Goal: Task Accomplishment & Management: Complete application form

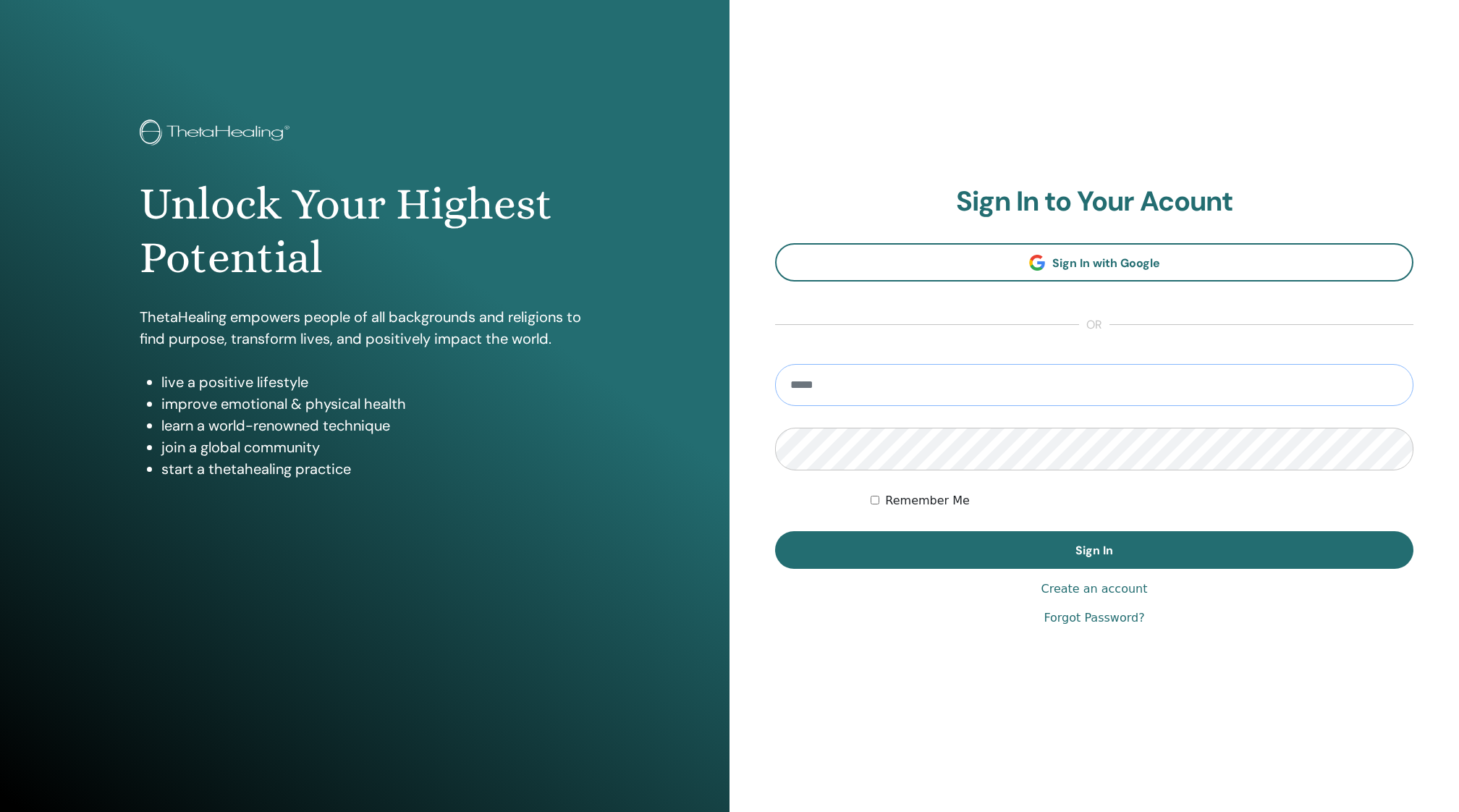
type input "**********"
click at [1094, 550] on button "Sign In" at bounding box center [1094, 549] width 638 height 37
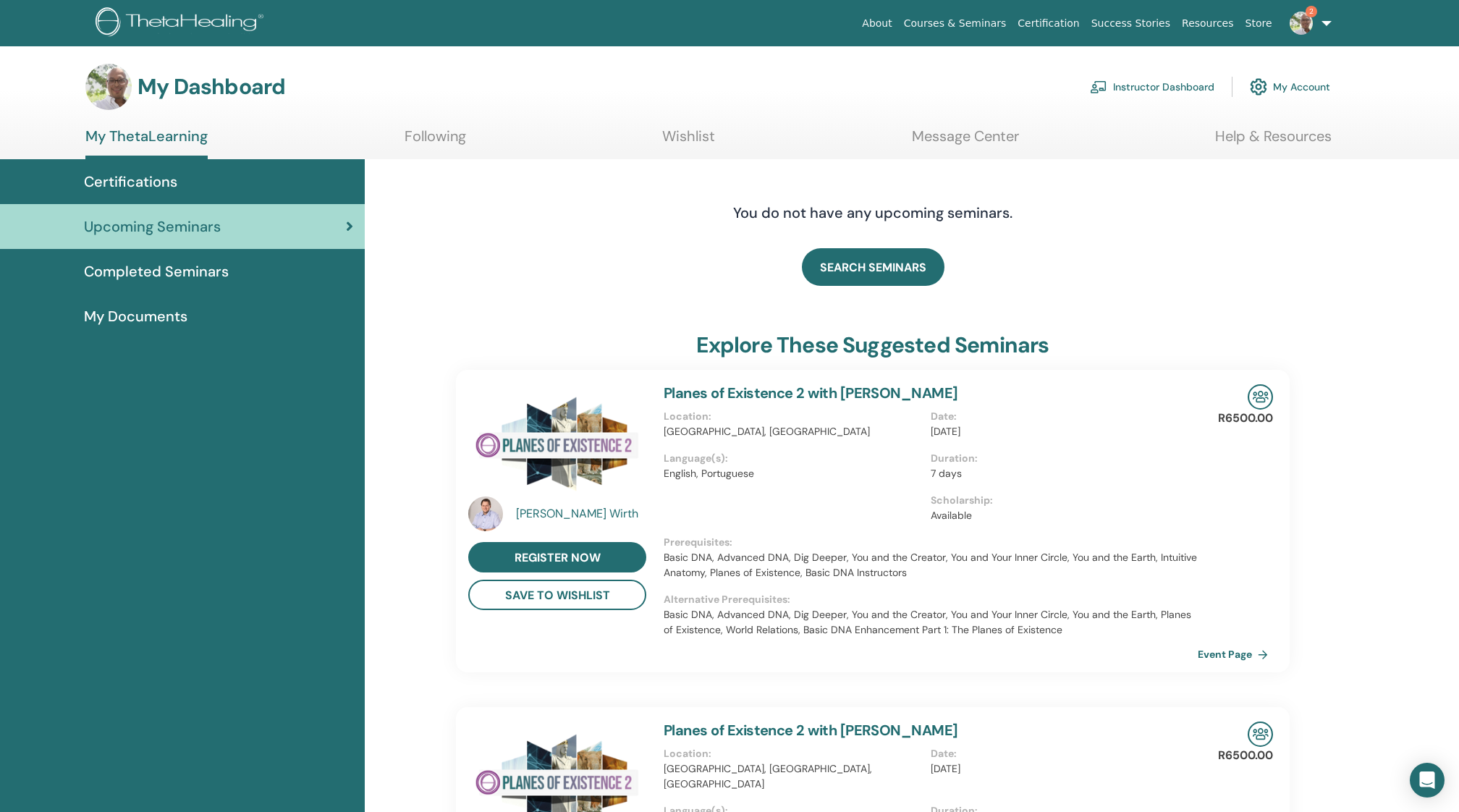
click at [139, 179] on span "Certifications" at bounding box center [130, 182] width 93 height 22
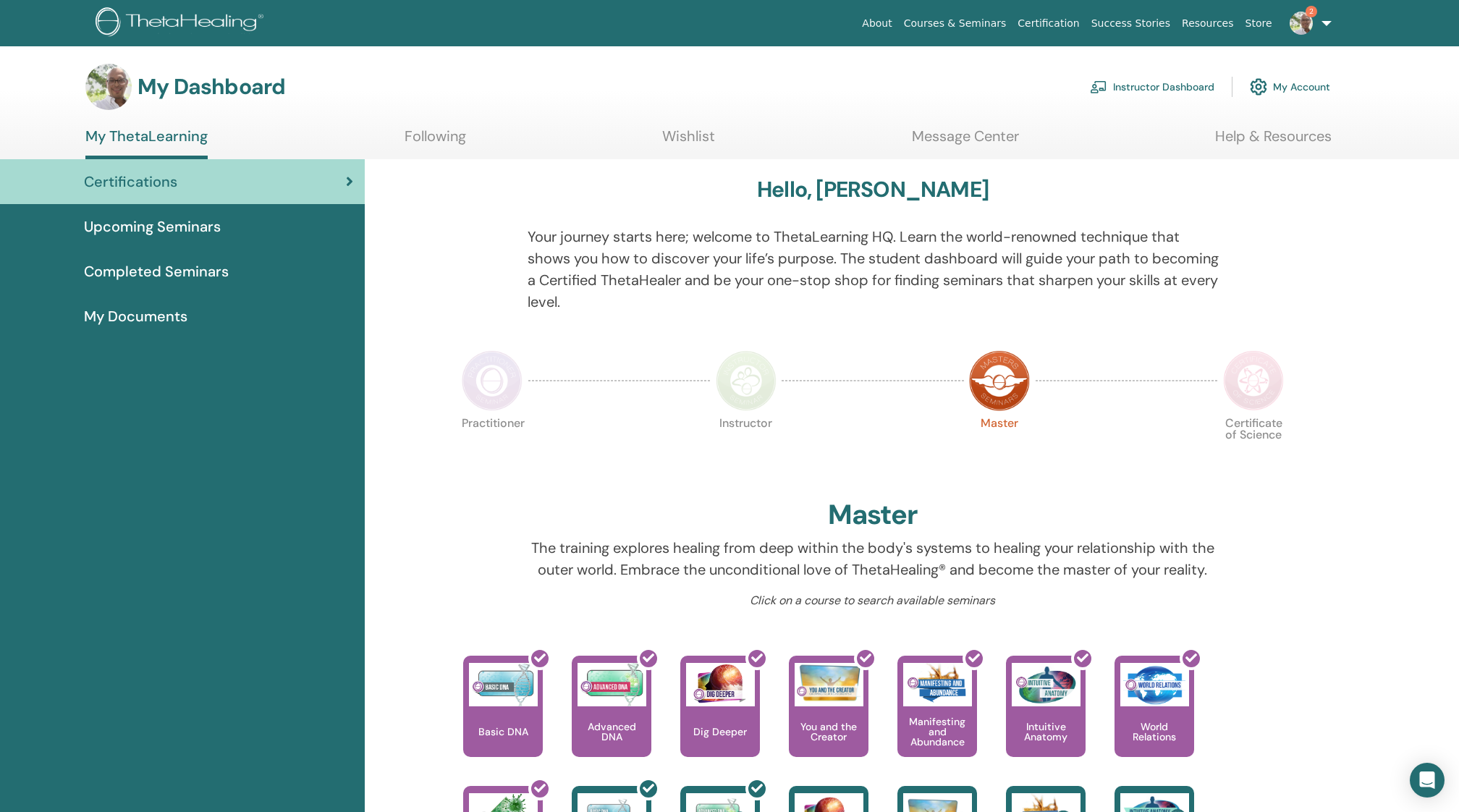
click at [1165, 84] on link "Instructor Dashboard" at bounding box center [1152, 86] width 125 height 31
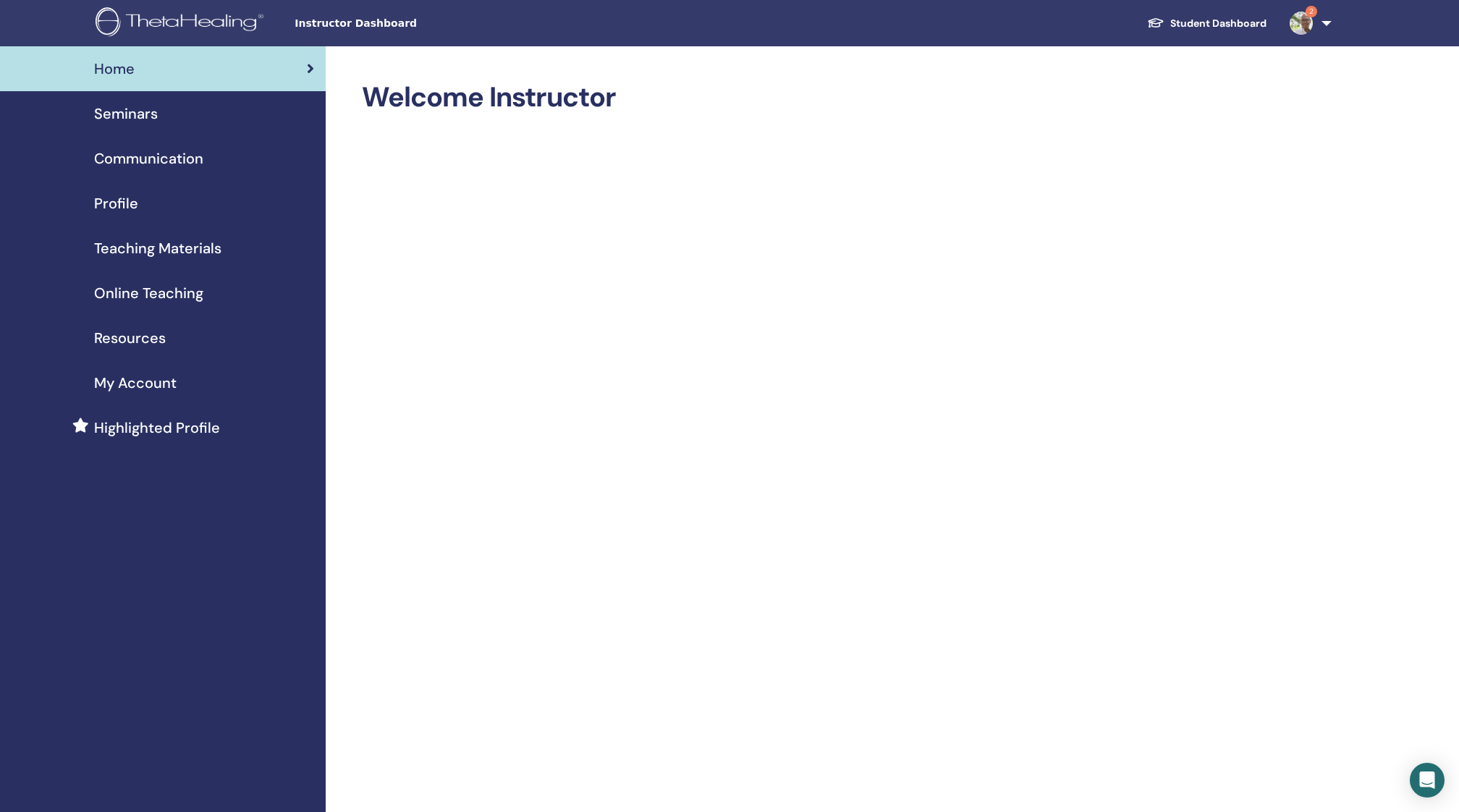
click at [130, 111] on span "Seminars" at bounding box center [125, 113] width 64 height 22
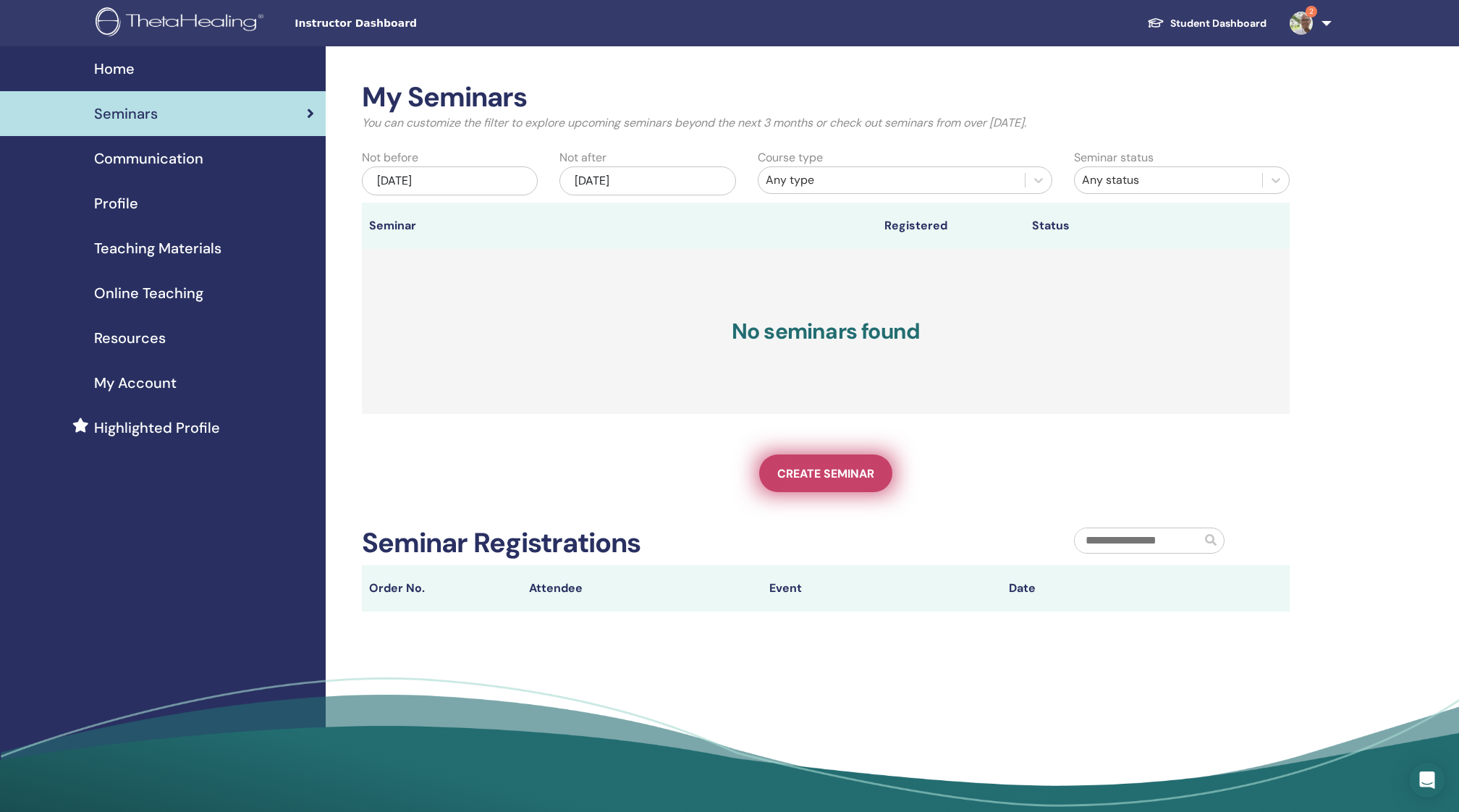
click at [831, 470] on span "Create seminar" at bounding box center [825, 473] width 97 height 15
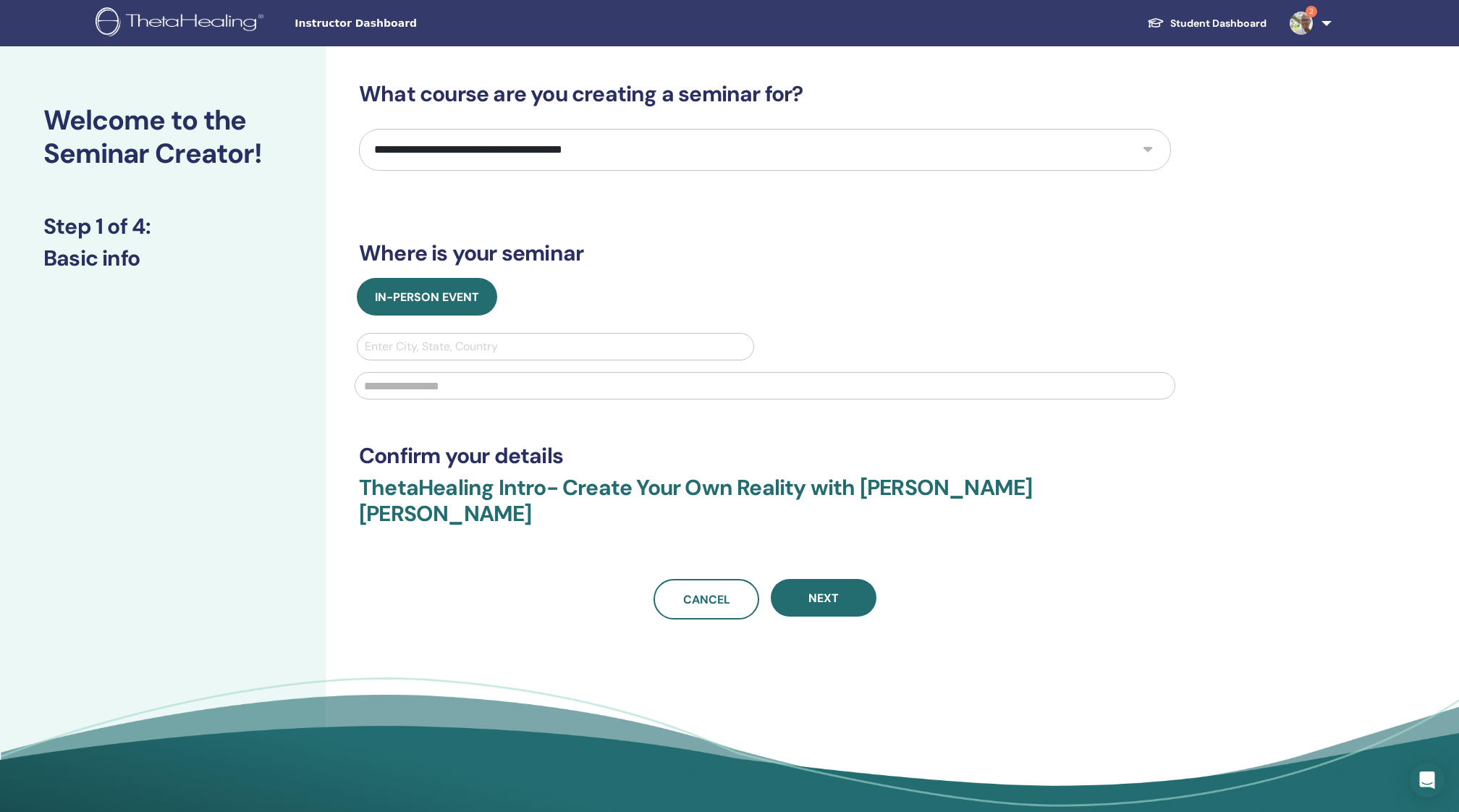
select select "*"
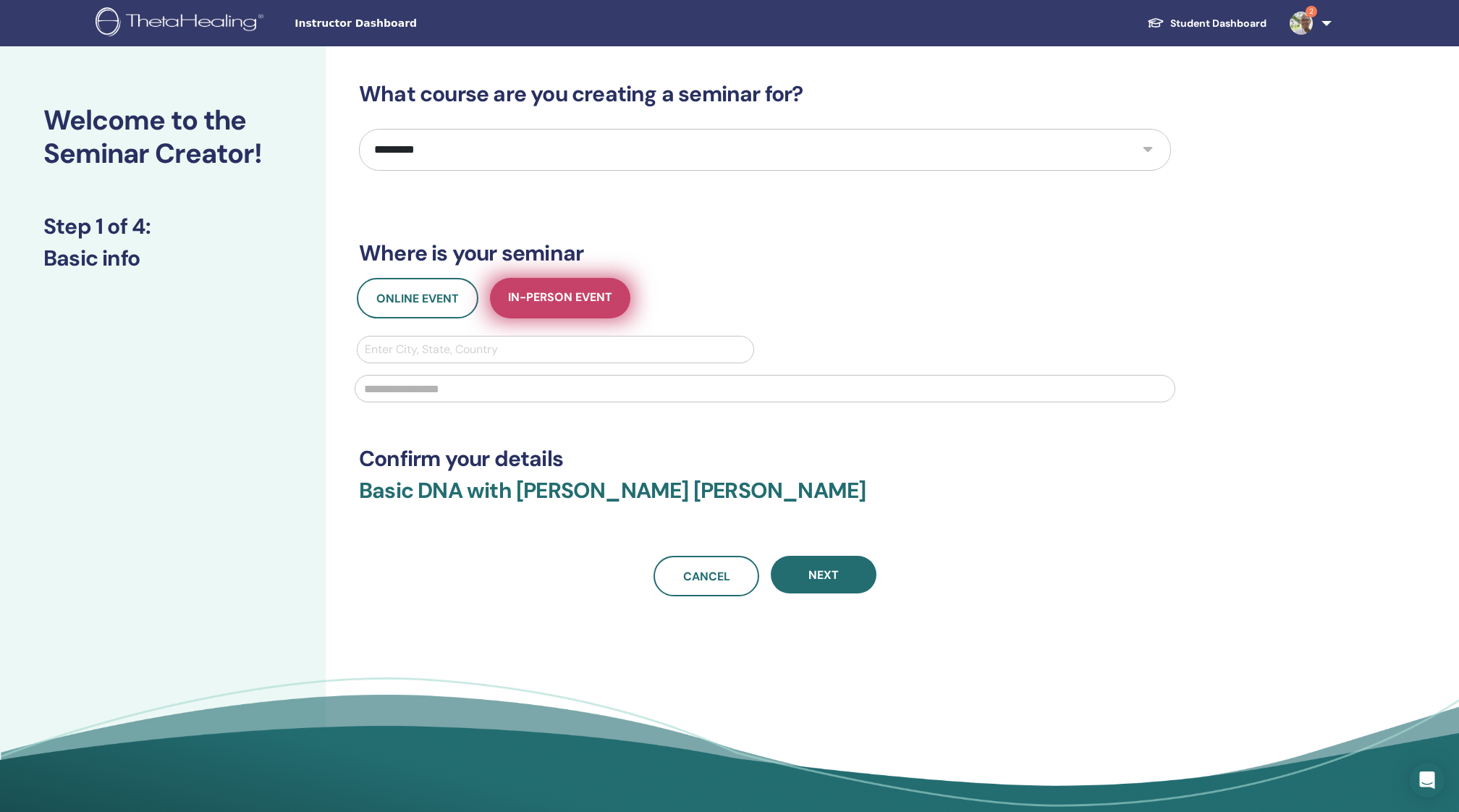
click at [563, 301] on span "In-Person Event" at bounding box center [560, 298] width 104 height 18
click at [433, 351] on div "Enter City, State, Country" at bounding box center [555, 349] width 382 height 18
type input "**********"
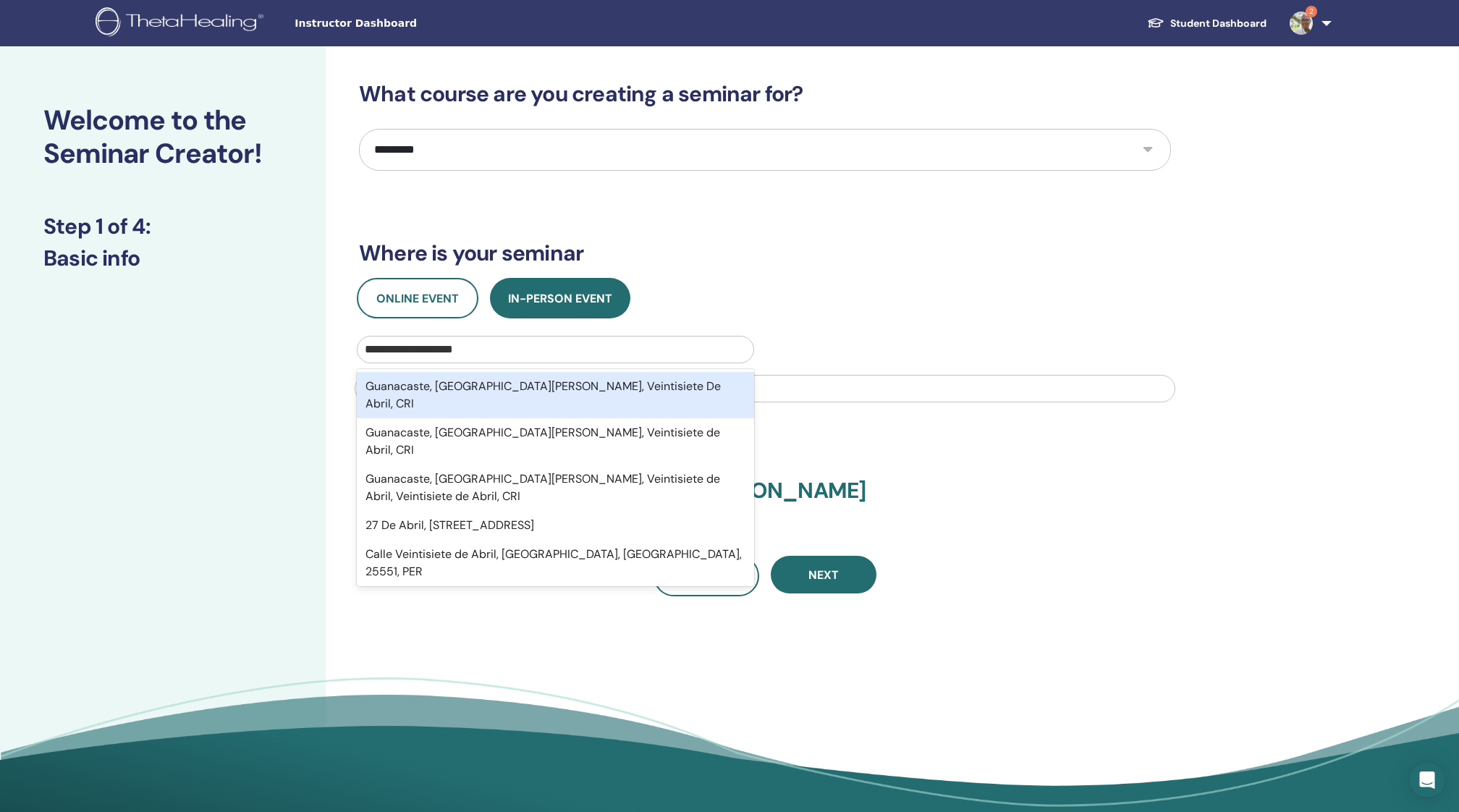
click at [458, 390] on div "Guanacaste, Santa Cruz, Veintisiete De Abril, CRI" at bounding box center [555, 395] width 397 height 46
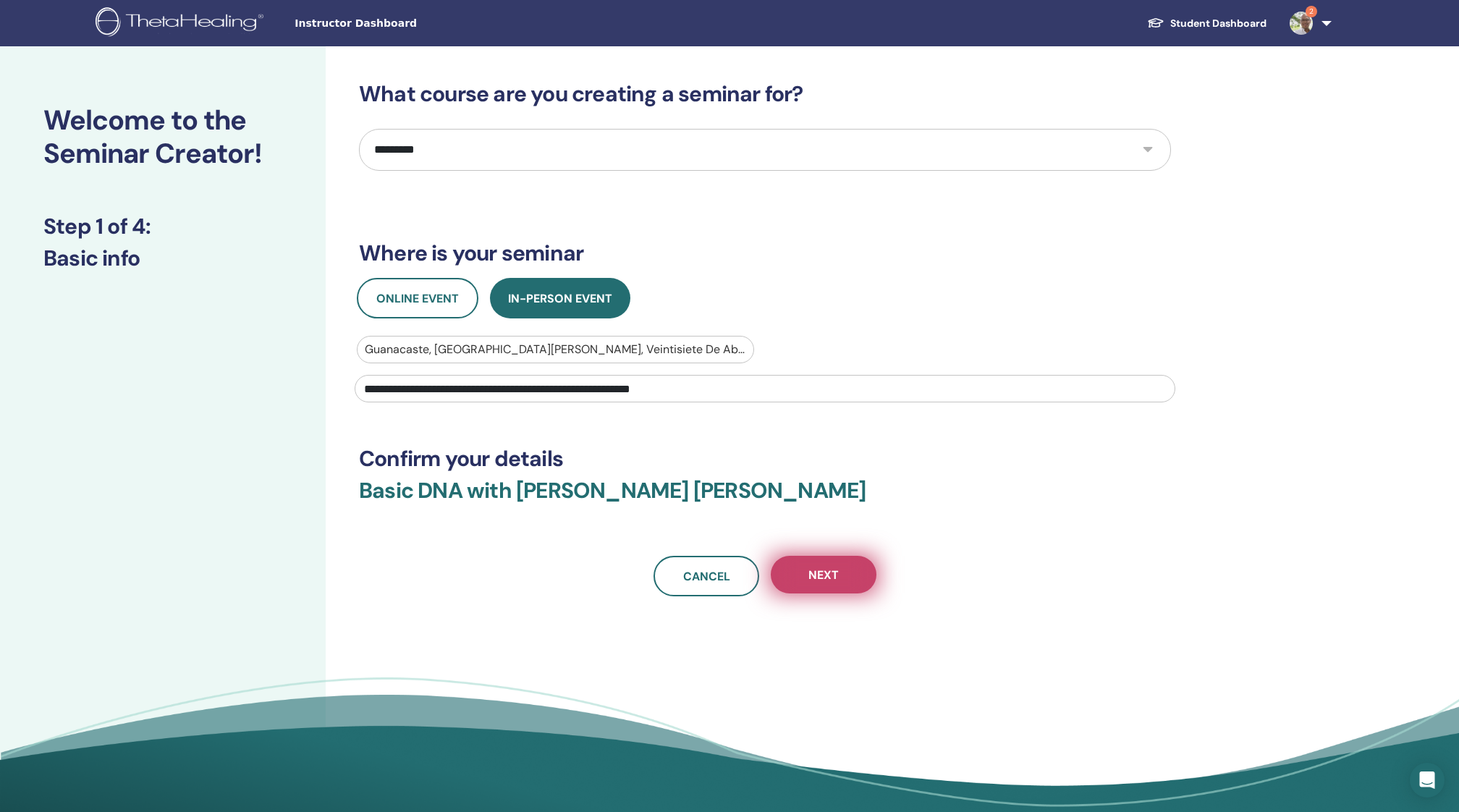
type input "**********"
click at [814, 570] on span "Next" at bounding box center [823, 575] width 30 height 15
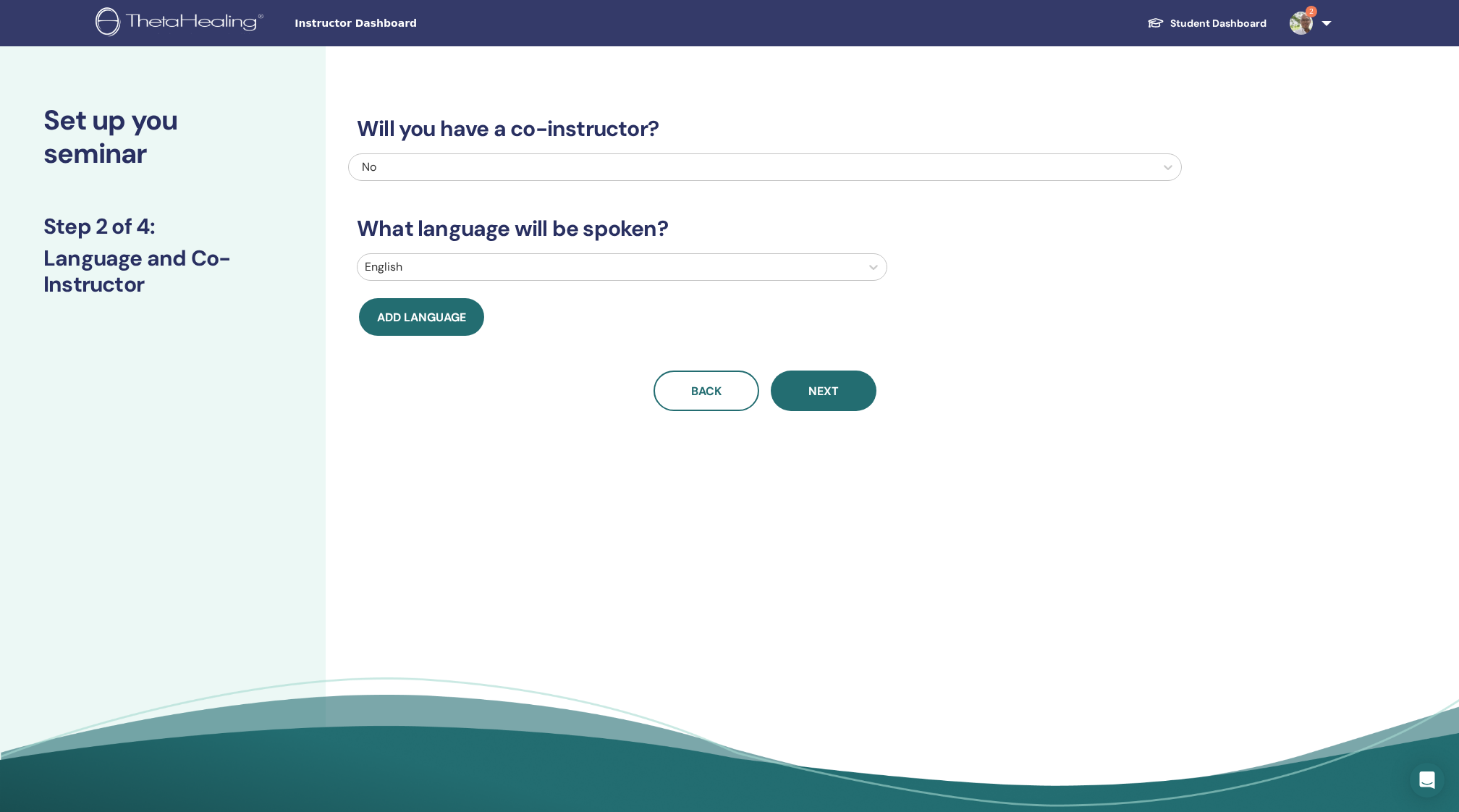
click at [661, 264] on div at bounding box center [609, 267] width 489 height 21
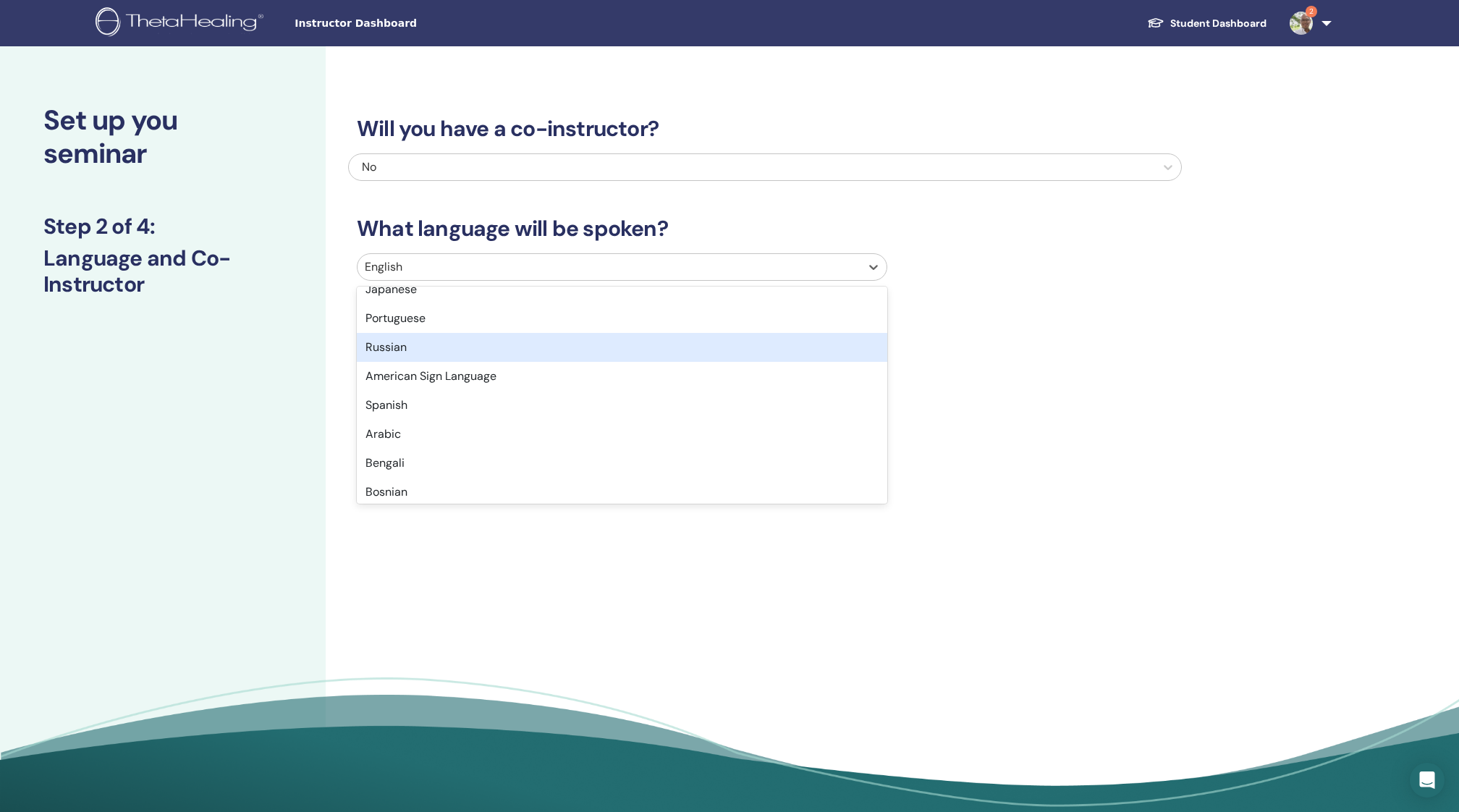
scroll to position [113, 0]
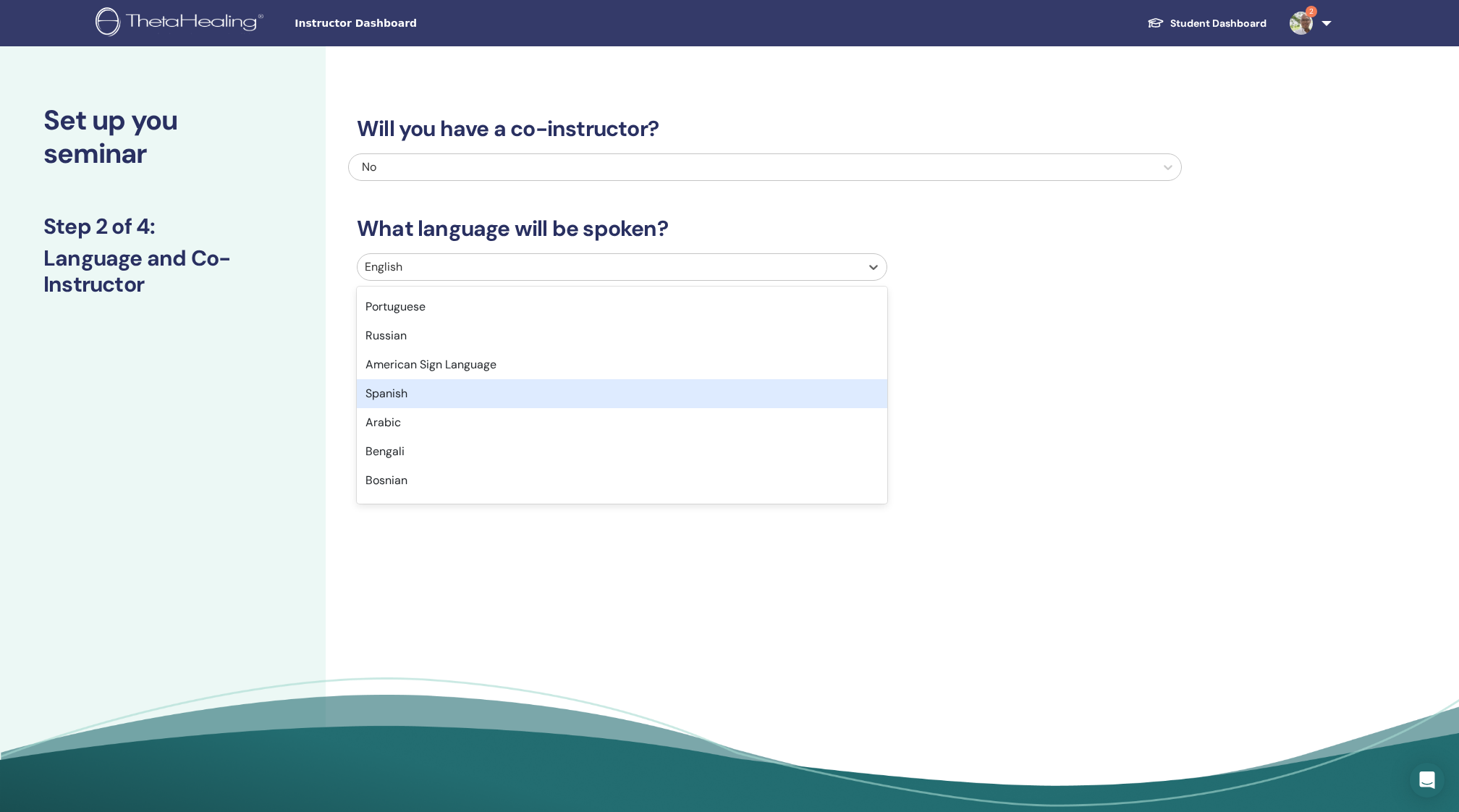
click at [464, 397] on div "Spanish" at bounding box center [622, 394] width 530 height 29
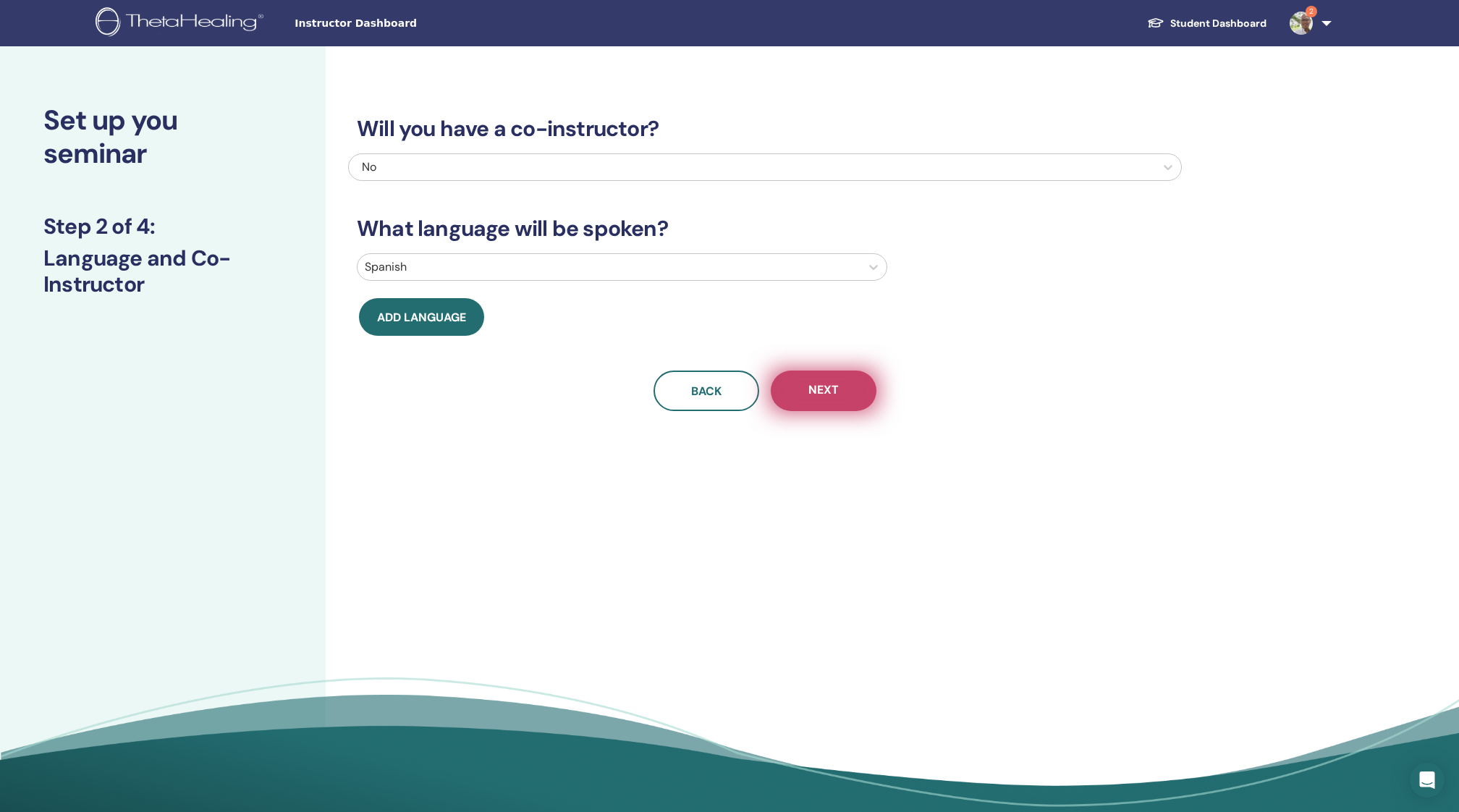
click at [823, 389] on span "Next" at bounding box center [823, 391] width 30 height 18
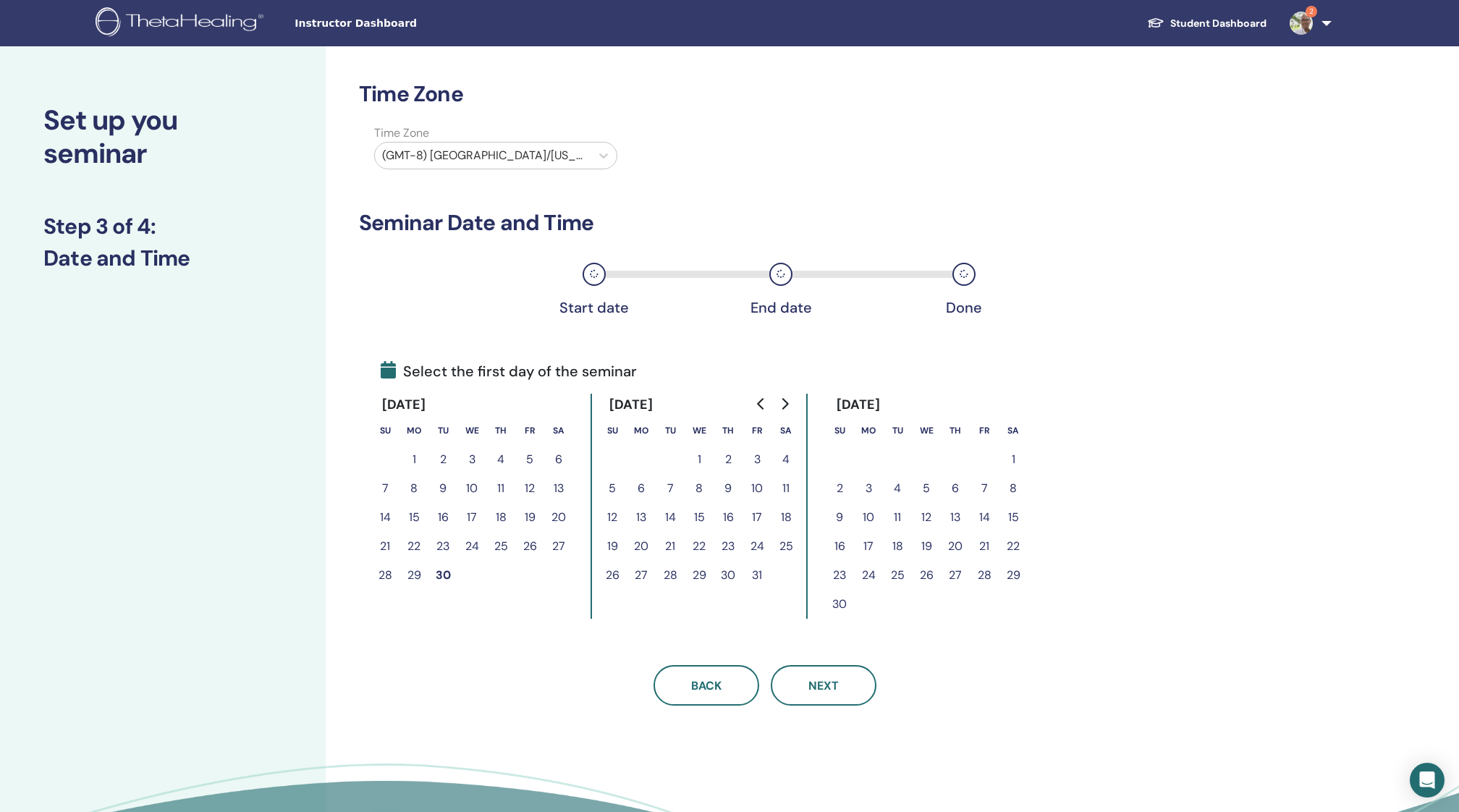
click at [758, 488] on button "10" at bounding box center [757, 488] width 29 height 29
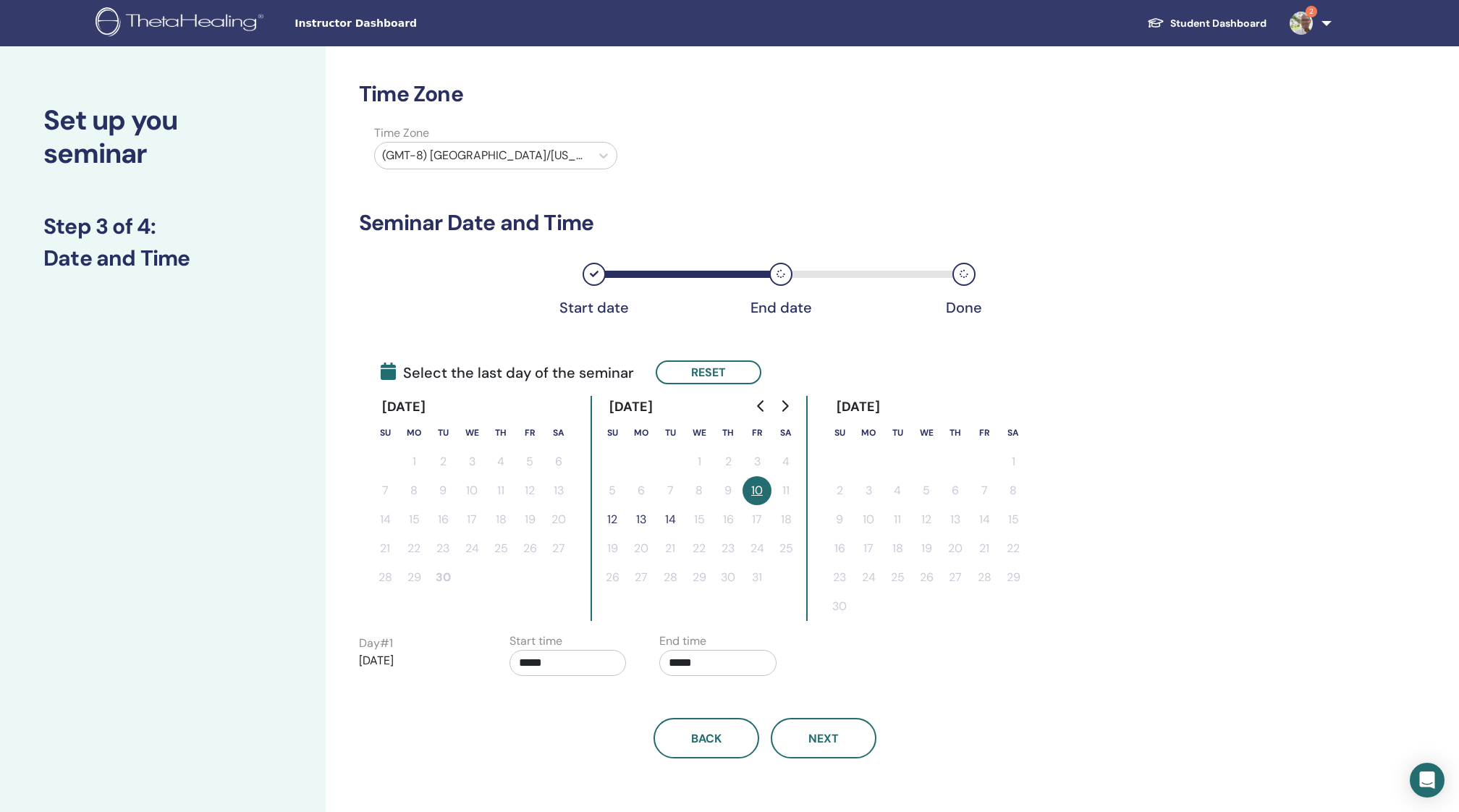
click at [611, 518] on button "12" at bounding box center [612, 520] width 29 height 29
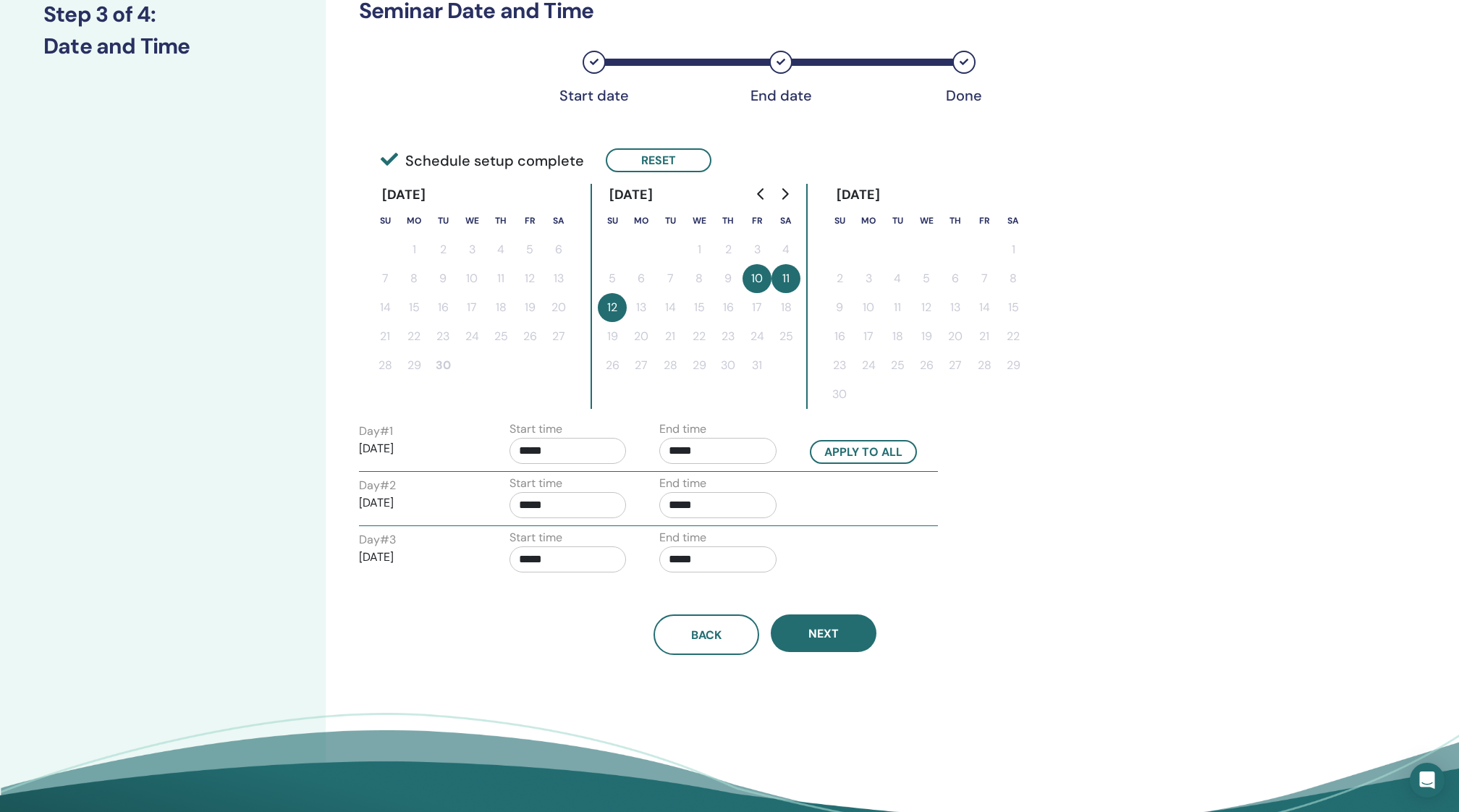
scroll to position [215, 0]
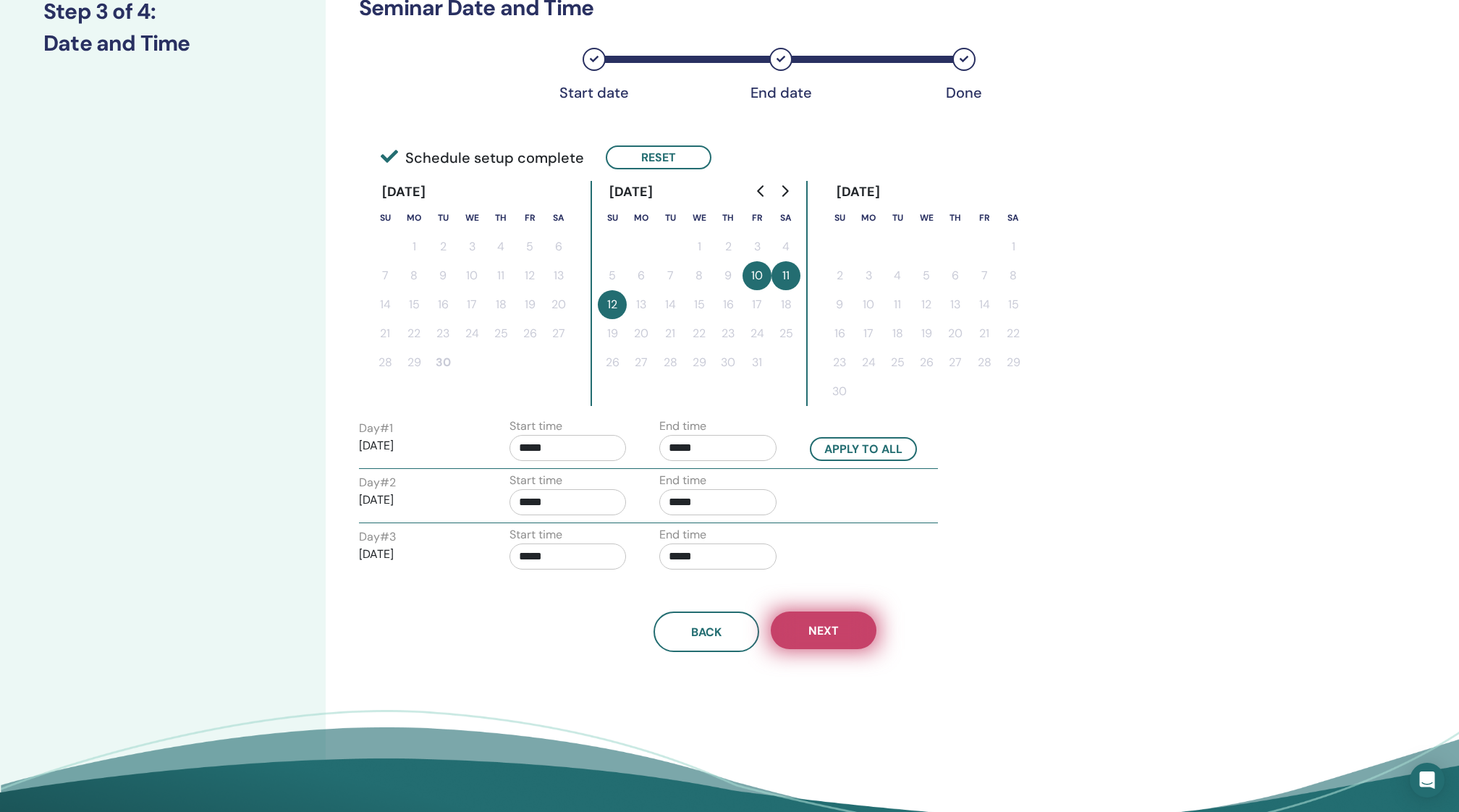
click at [814, 629] on span "Next" at bounding box center [823, 630] width 30 height 15
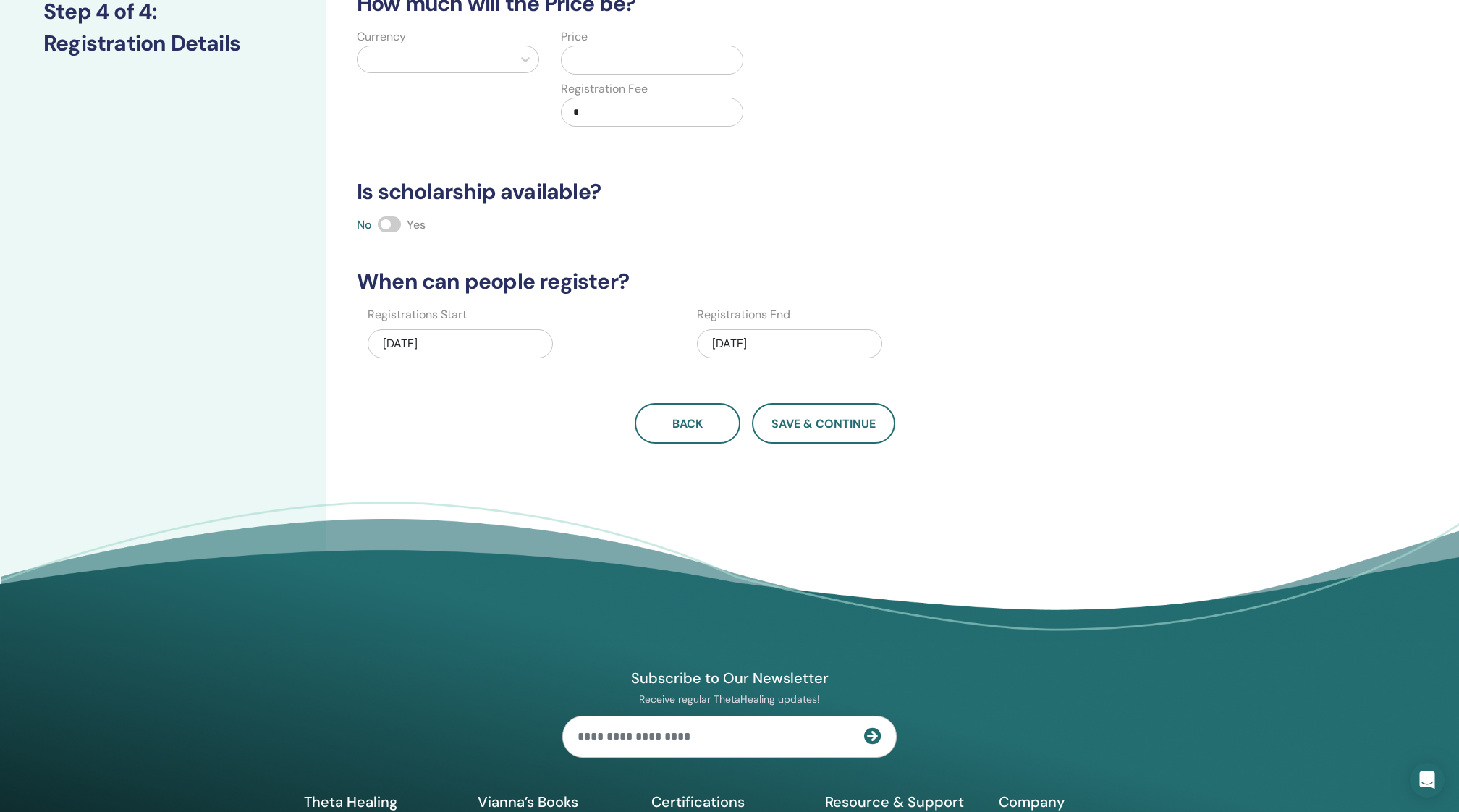
click at [770, 345] on div "10/12/2025" at bounding box center [789, 344] width 185 height 29
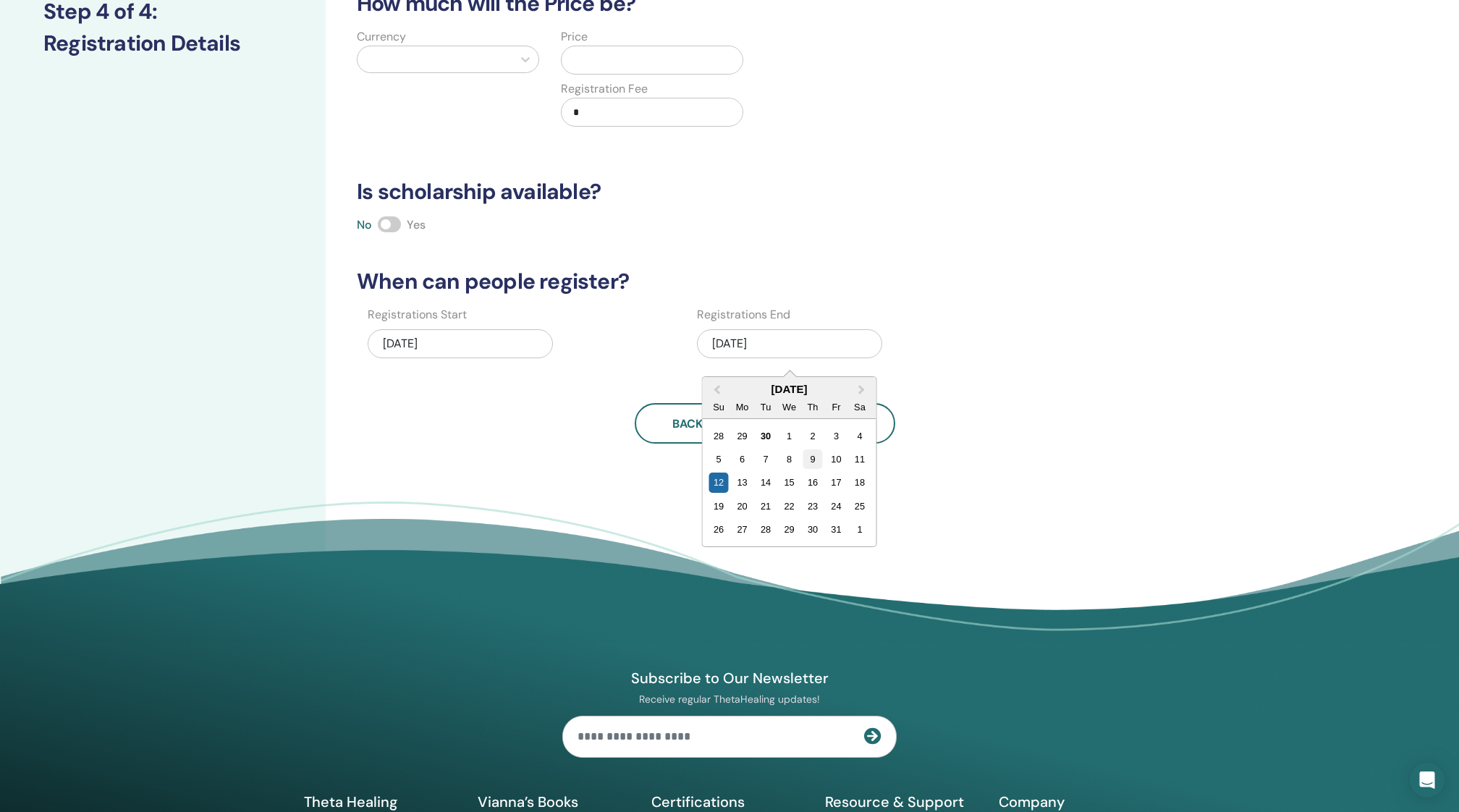
click at [814, 458] on div "9" at bounding box center [812, 459] width 20 height 20
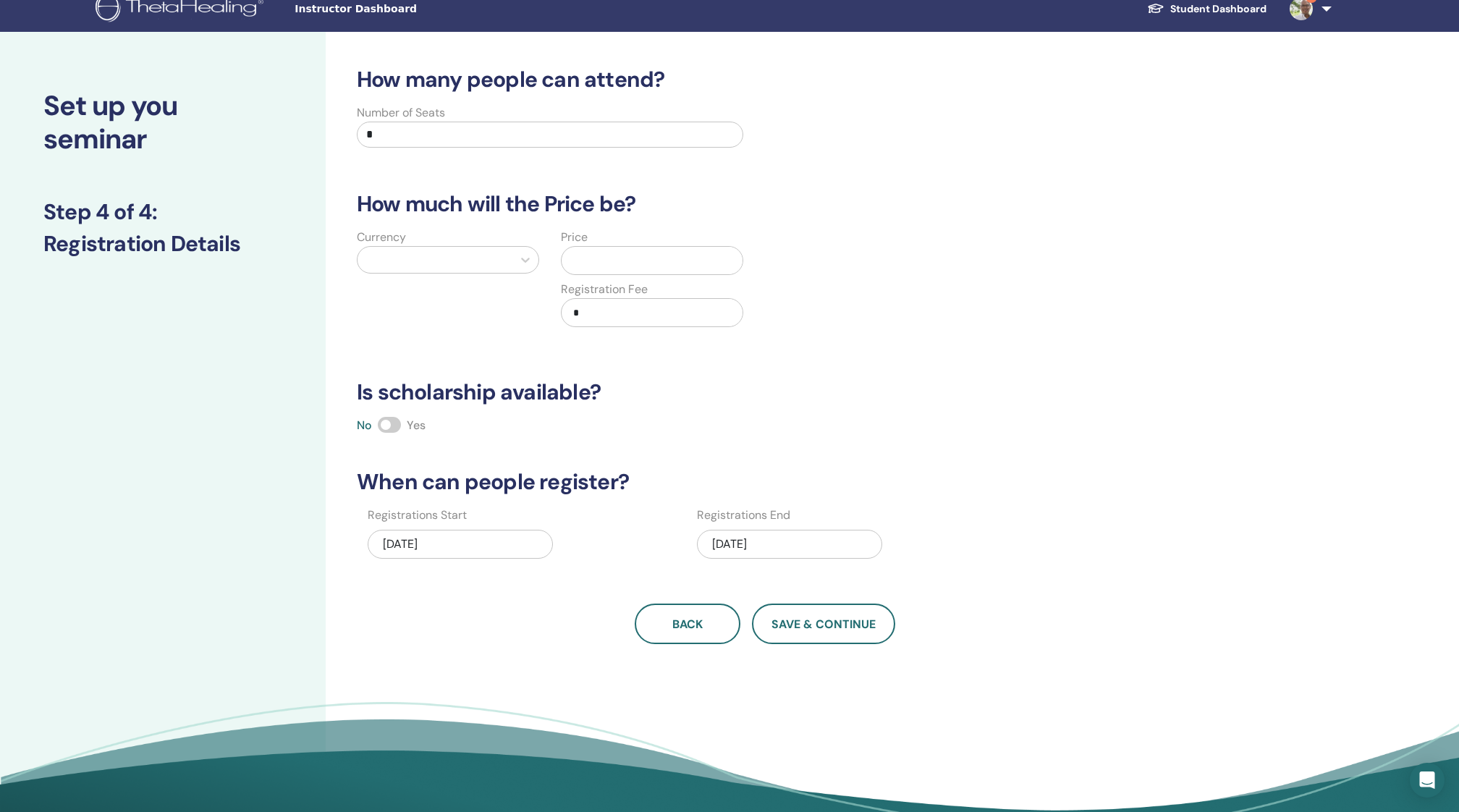
scroll to position [0, 0]
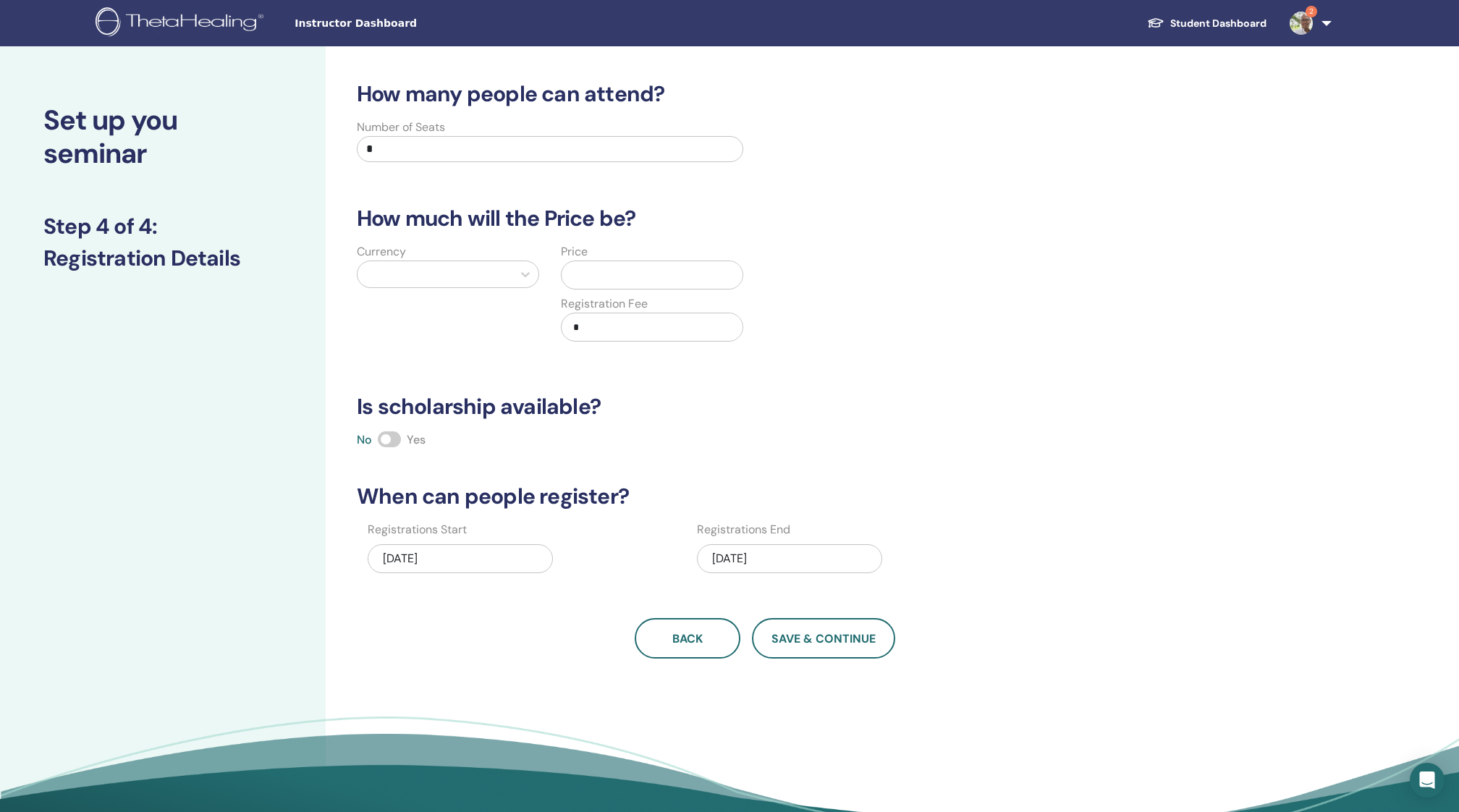
drag, startPoint x: 391, startPoint y: 149, endPoint x: 357, endPoint y: 149, distance: 34.0
click at [357, 149] on input "*" at bounding box center [550, 149] width 387 height 26
type input "**"
click at [388, 273] on div at bounding box center [435, 275] width 141 height 21
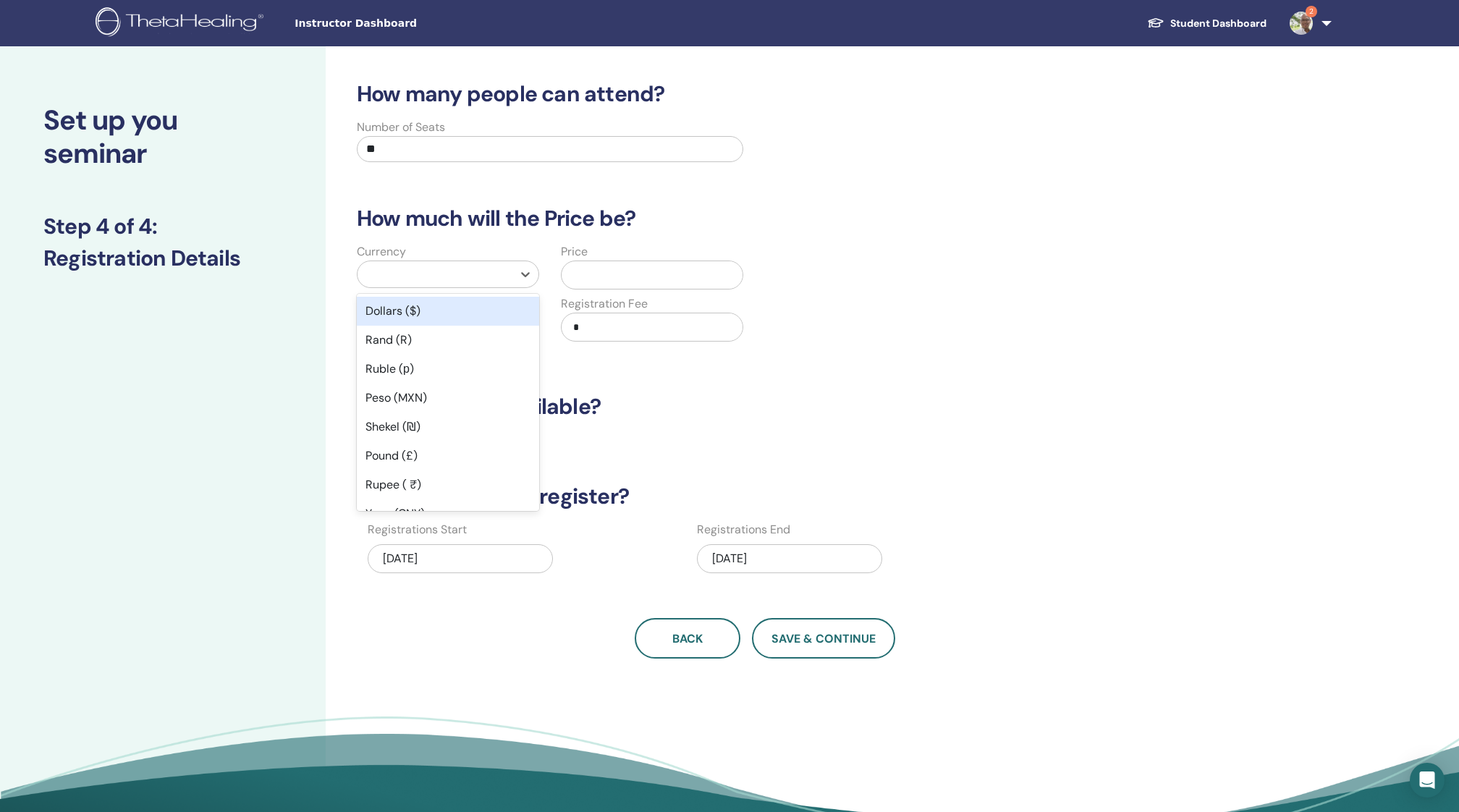
click at [405, 310] on div "Dollars ($)" at bounding box center [448, 311] width 182 height 29
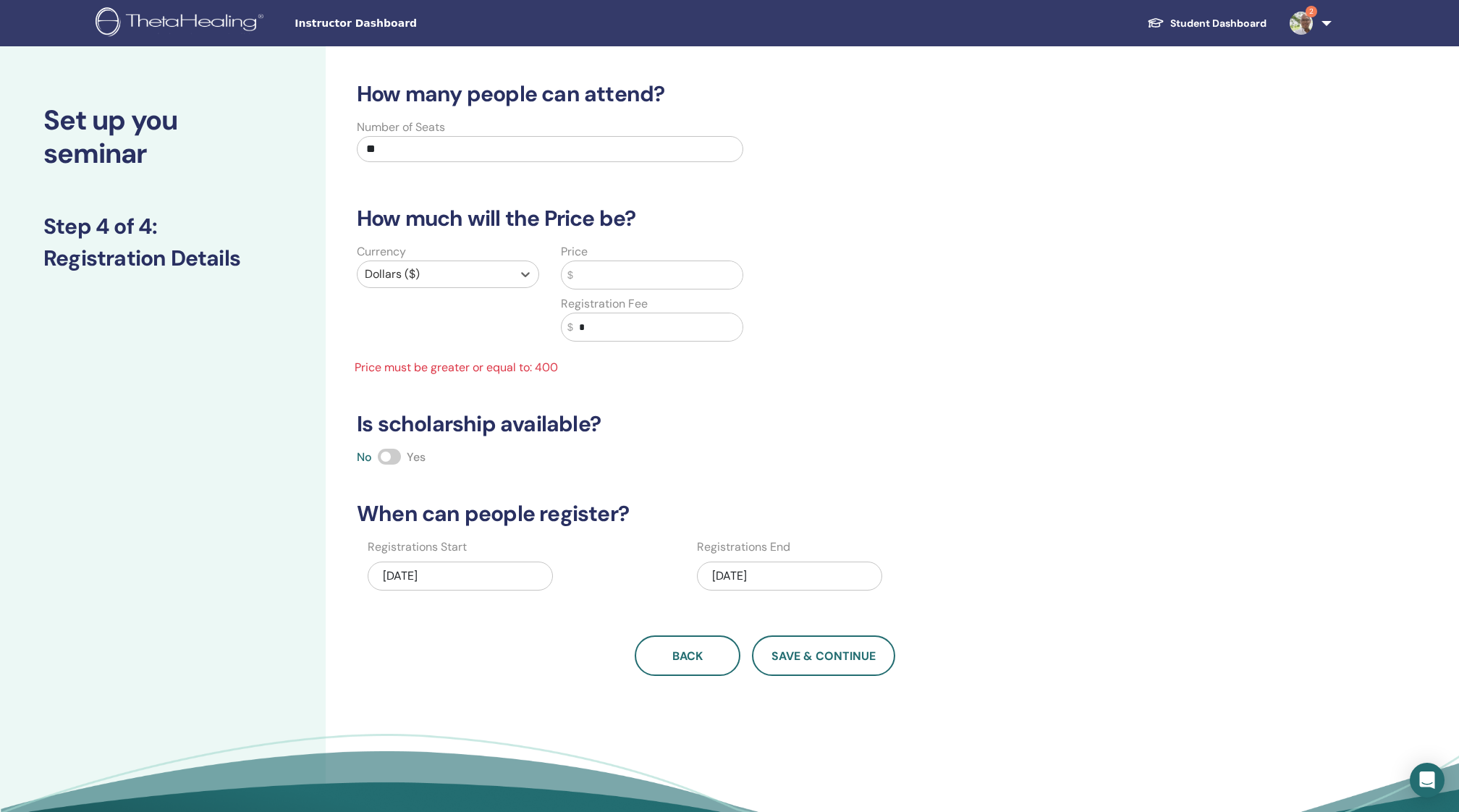
click at [594, 275] on input "text" at bounding box center [657, 275] width 169 height 28
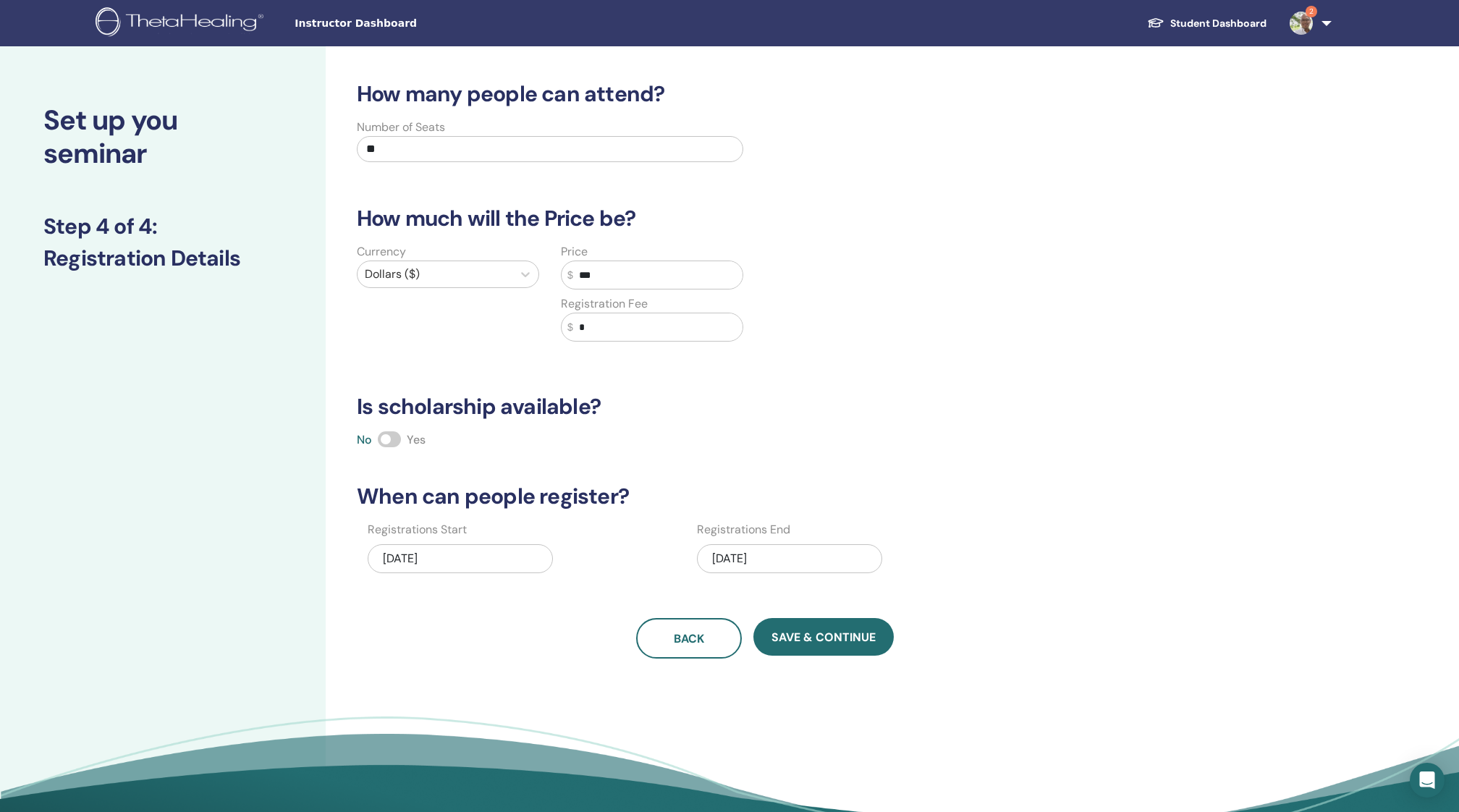
type input "***"
click at [615, 329] on input "*" at bounding box center [657, 327] width 169 height 28
type input "**"
click at [822, 642] on span "Save & Continue" at bounding box center [823, 637] width 104 height 15
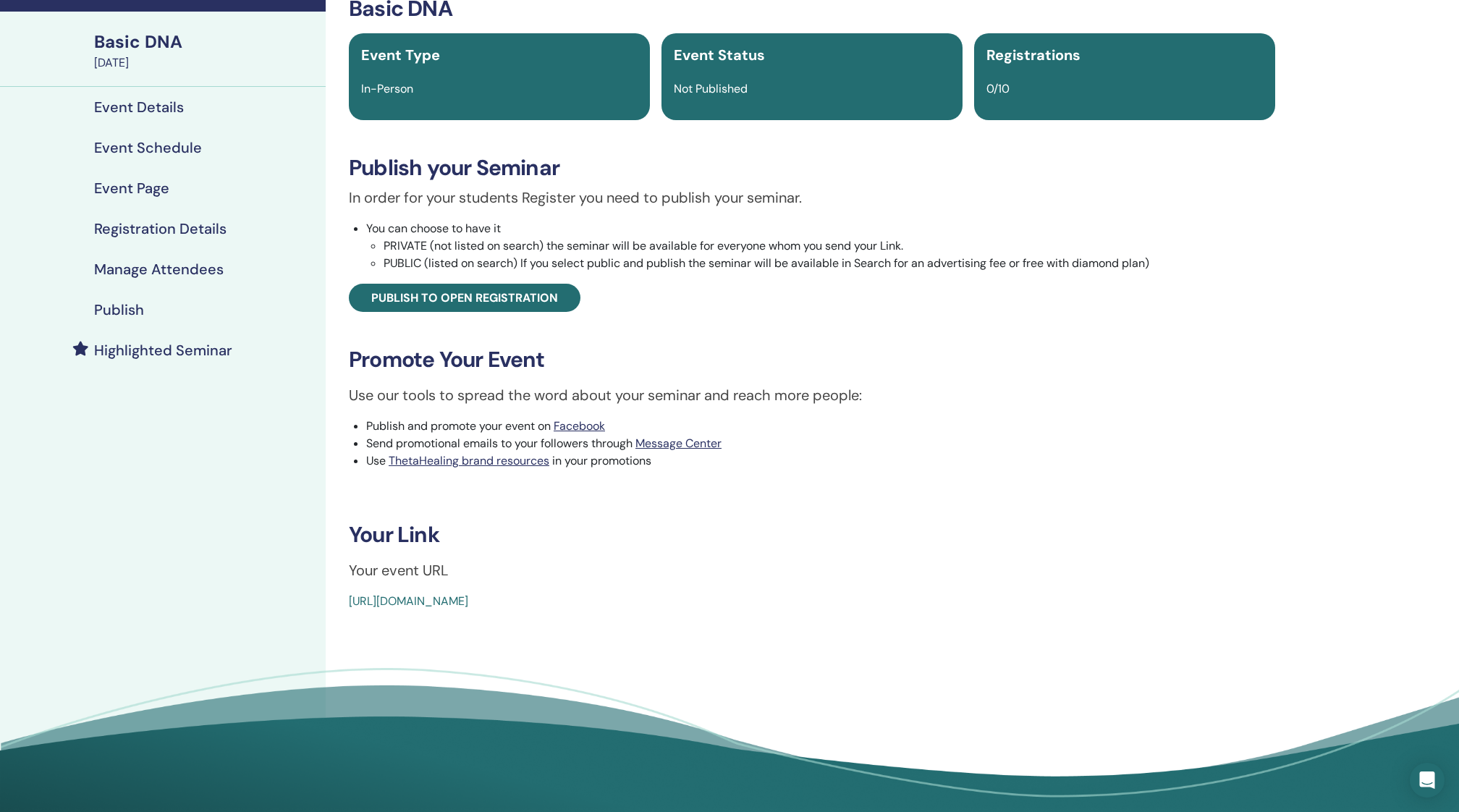
scroll to position [88, 0]
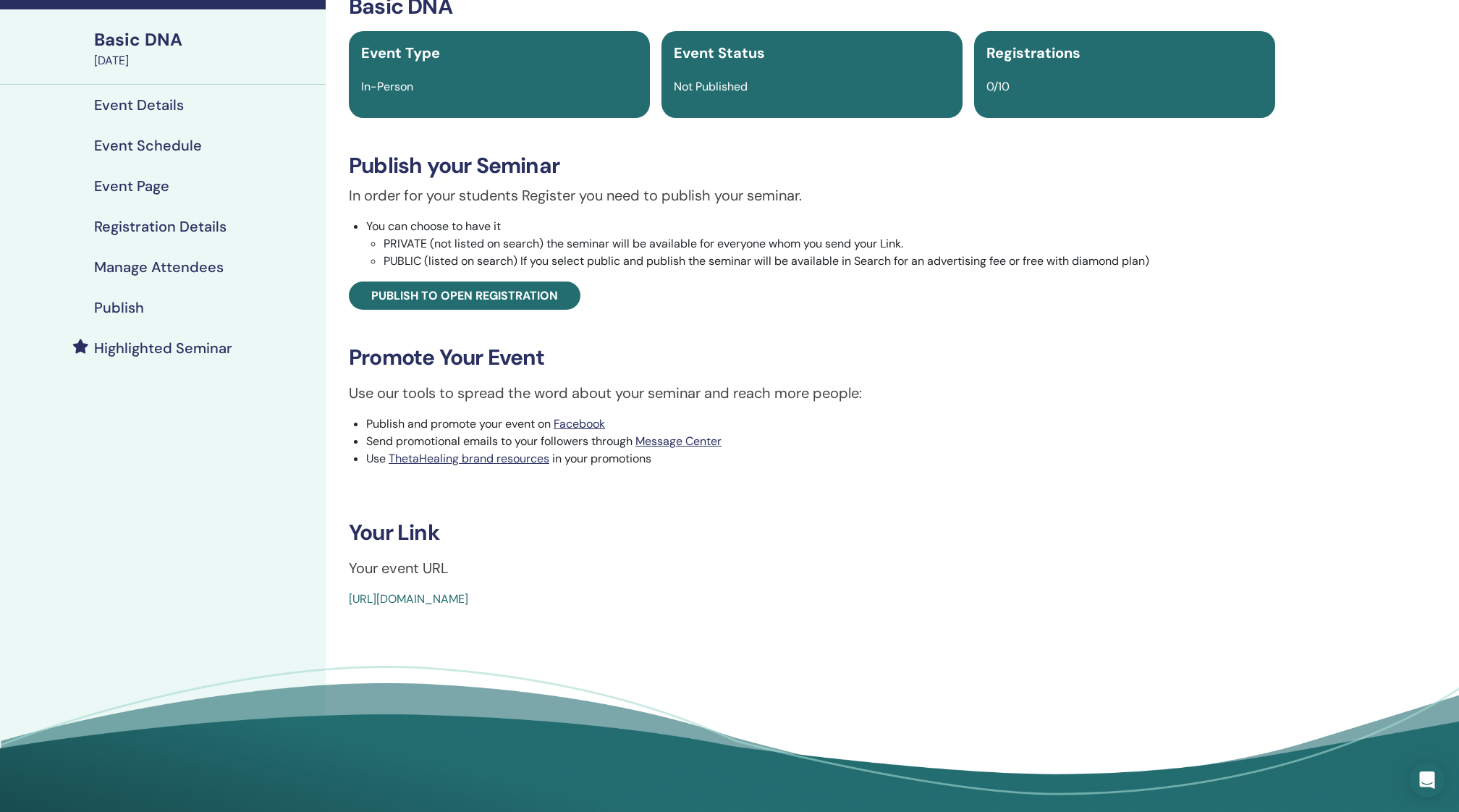
drag, startPoint x: 678, startPoint y: 594, endPoint x: 346, endPoint y: 597, distance: 332.0
click at [346, 597] on div "Basic DNA Event Type In-Person Event Status Not Published Registrations 0/10 Pu…" at bounding box center [812, 300] width 955 height 614
copy link "[URL][DOMAIN_NAME]"
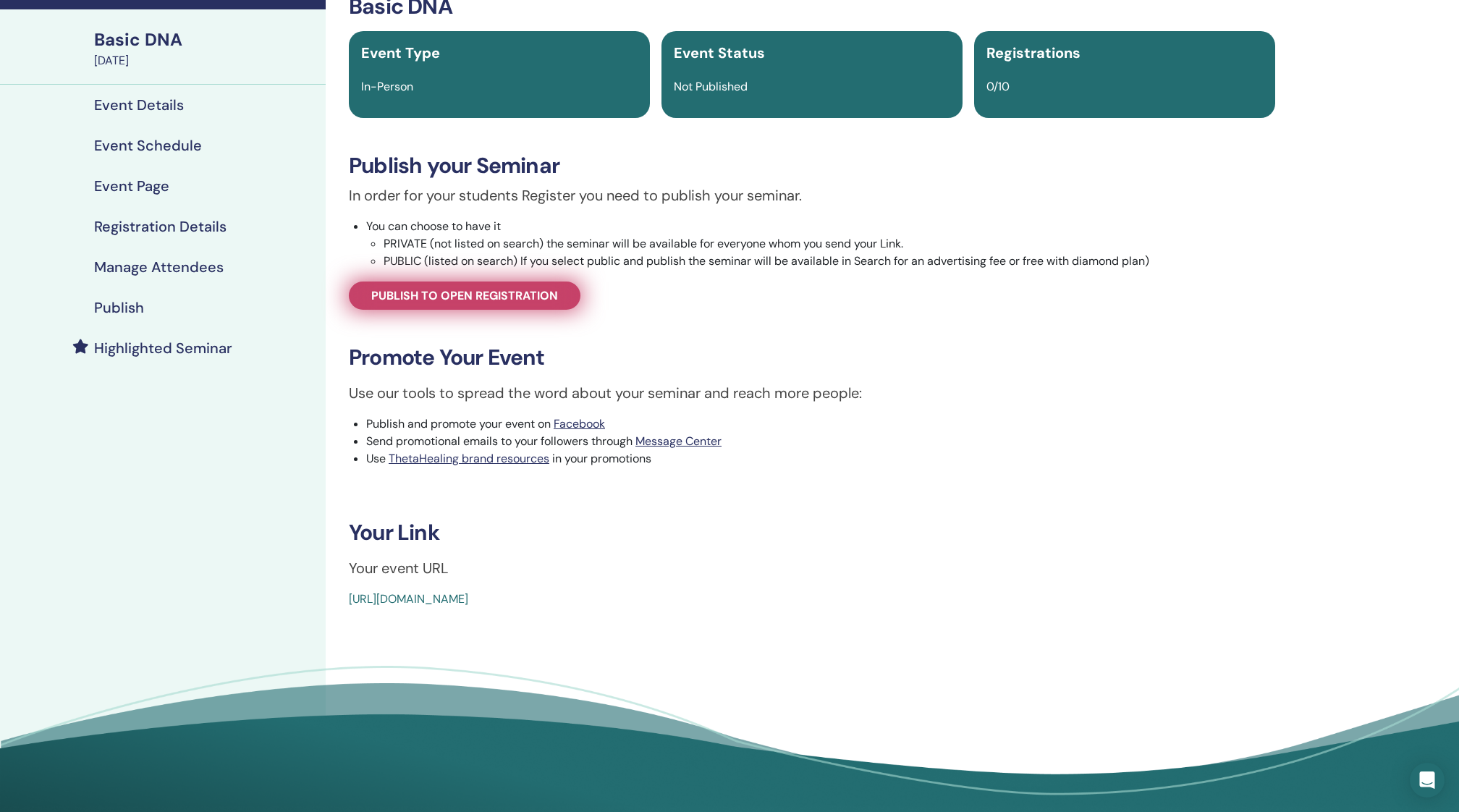
click at [521, 294] on span "Publish to open registration" at bounding box center [464, 295] width 187 height 15
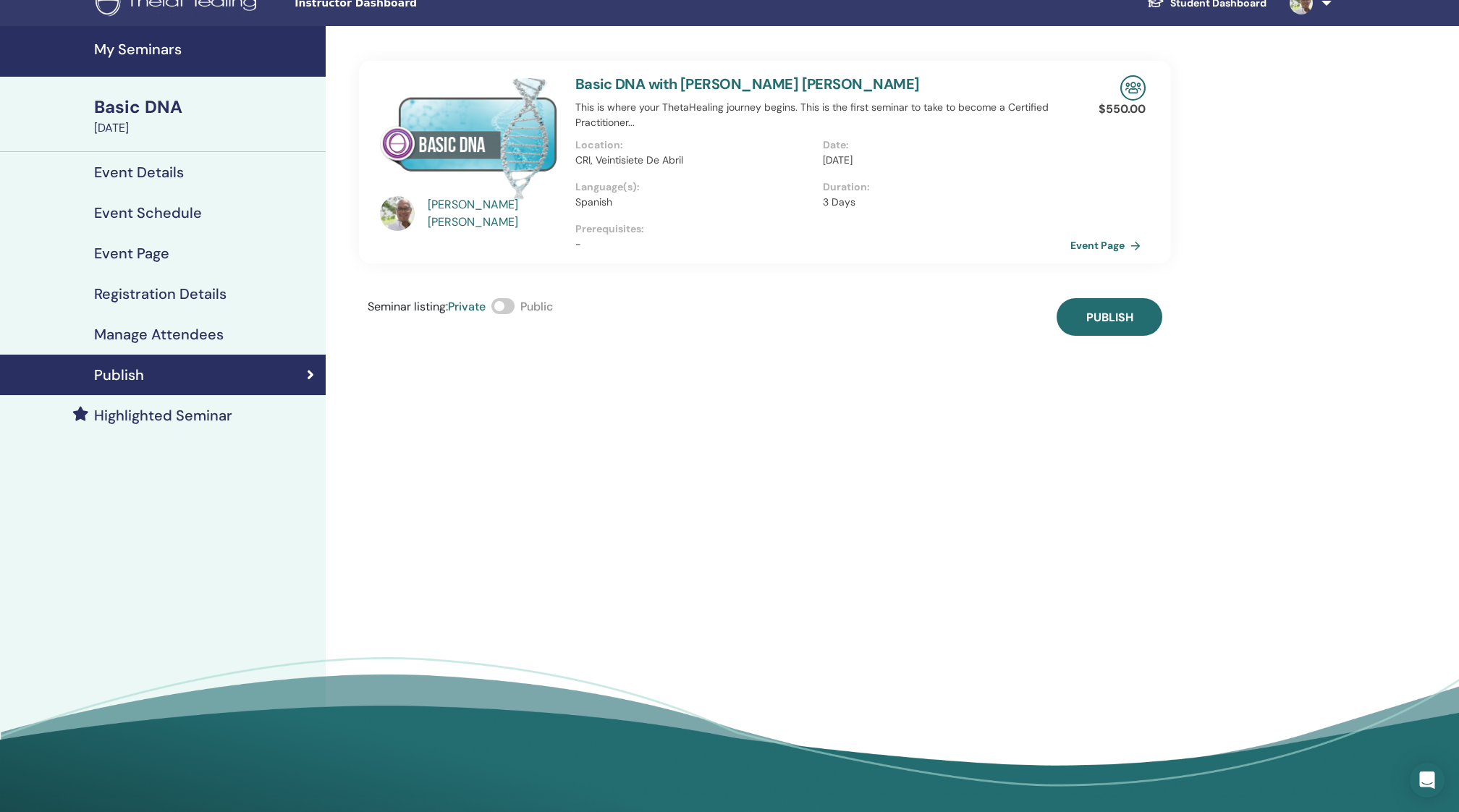
scroll to position [16, 0]
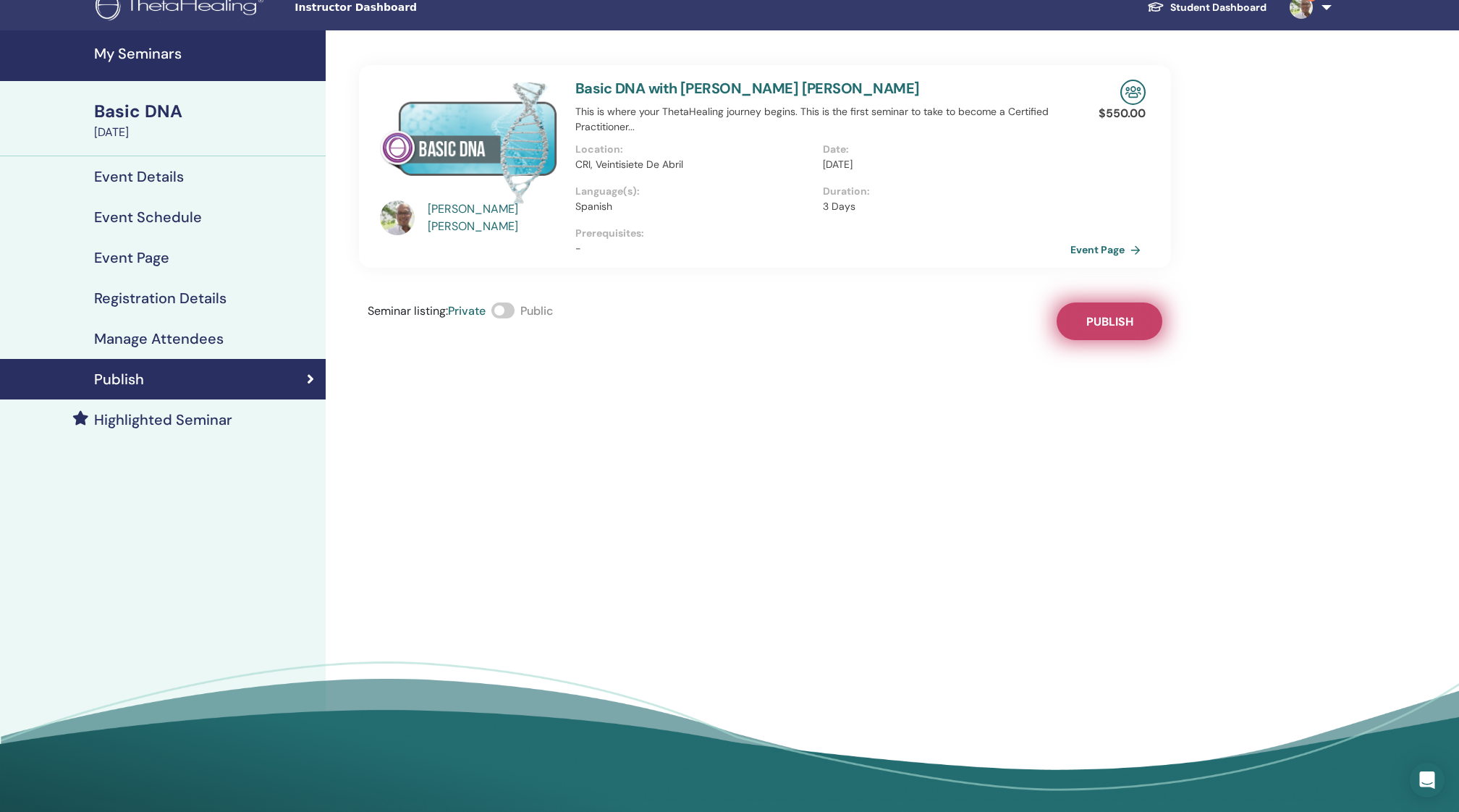
click at [1118, 314] on span "Publish" at bounding box center [1110, 321] width 47 height 15
